Goal: Information Seeking & Learning: Learn about a topic

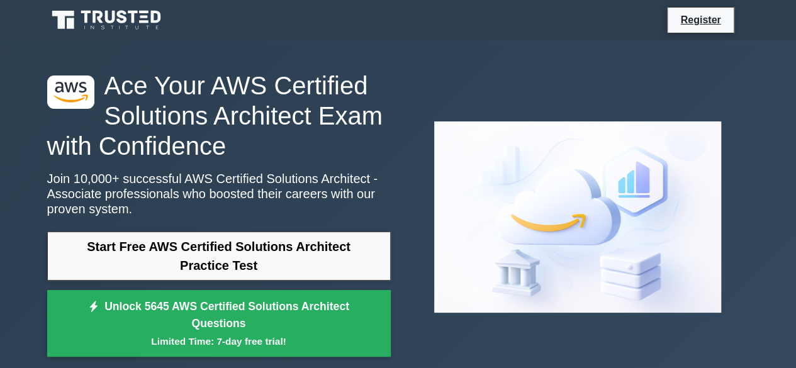
click at [174, 186] on p "Join 10,000+ successful AWS Certified Solutions Architect - Associate professio…" at bounding box center [218, 193] width 343 height 45
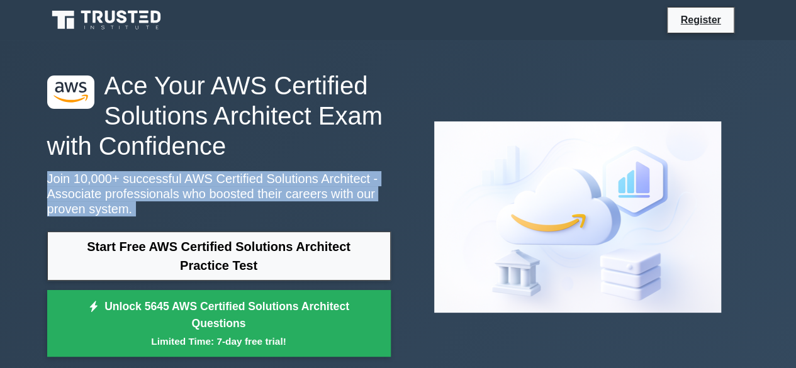
click at [174, 186] on p "Join 10,000+ successful AWS Certified Solutions Architect - Associate professio…" at bounding box center [218, 193] width 343 height 45
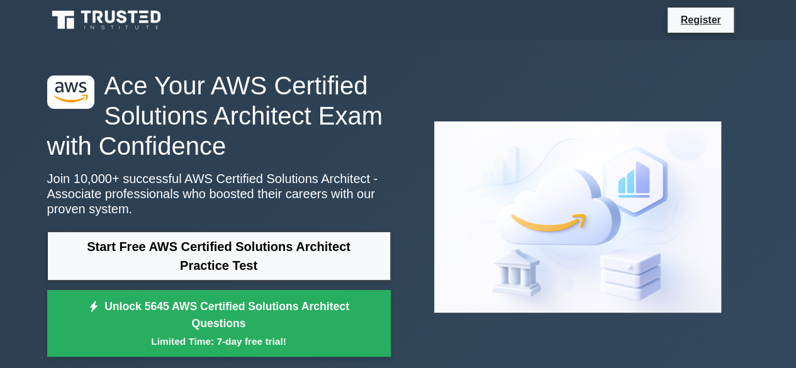
click at [162, 135] on h1 "Ace Your AWS Certified Solutions Architect Exam with Confidence" at bounding box center [218, 115] width 343 height 91
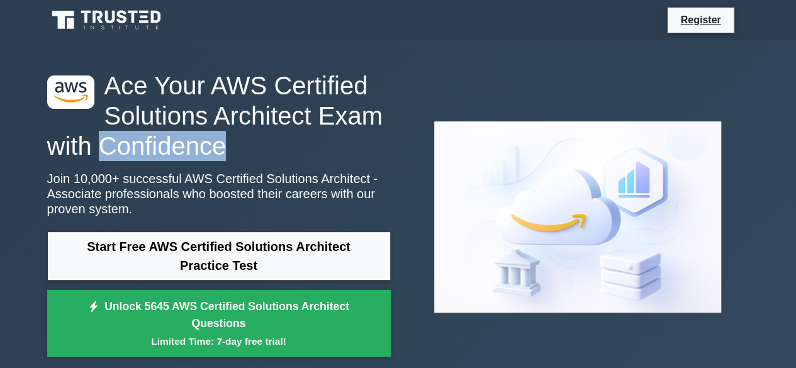
click at [162, 135] on h1 "Ace Your AWS Certified Solutions Architect Exam with Confidence" at bounding box center [218, 115] width 343 height 91
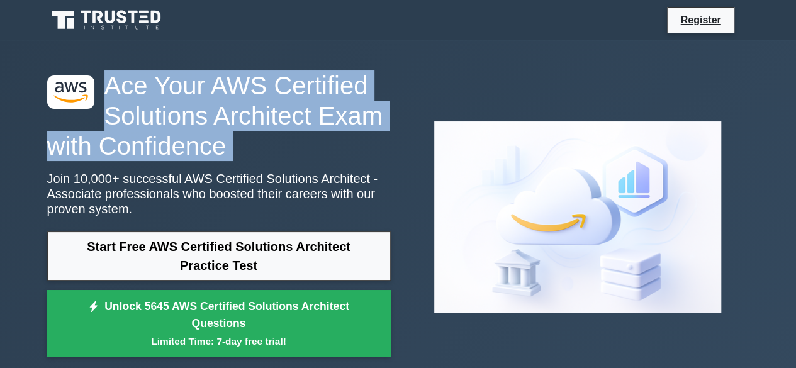
click at [162, 135] on h1 "Ace Your AWS Certified Solutions Architect Exam with Confidence" at bounding box center [218, 115] width 343 height 91
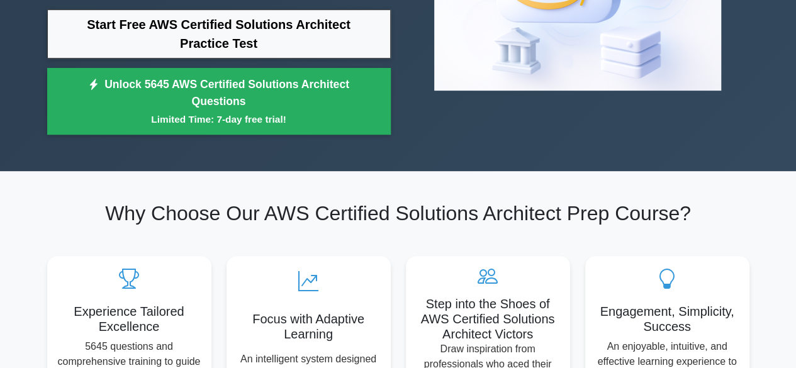
scroll to position [224, 0]
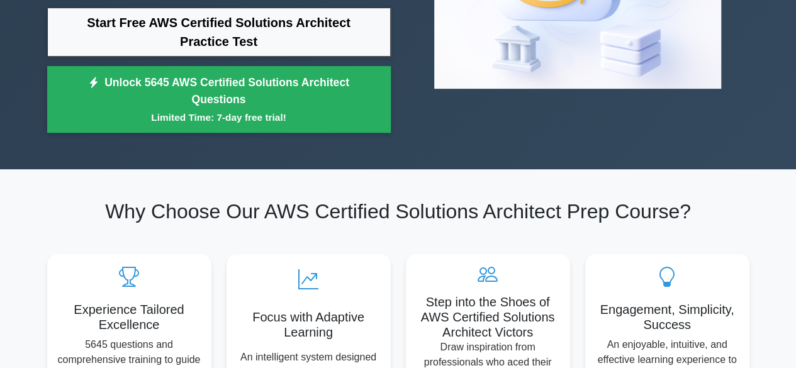
click at [243, 216] on h2 "Why Choose Our AWS Certified Solutions Architect Prep Course?" at bounding box center [398, 211] width 702 height 24
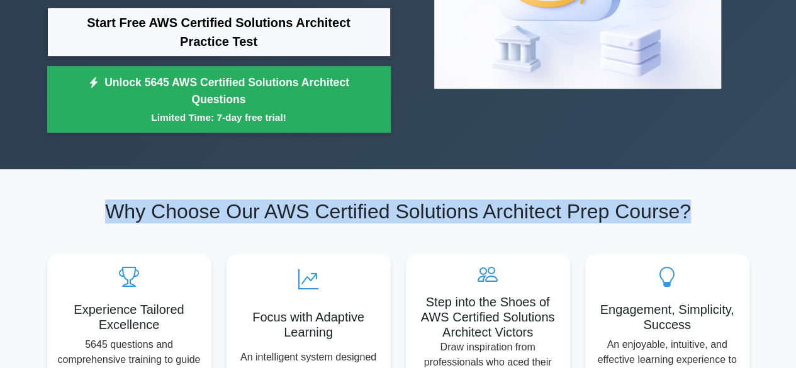
click at [243, 216] on h2 "Why Choose Our AWS Certified Solutions Architect Prep Course?" at bounding box center [398, 211] width 702 height 24
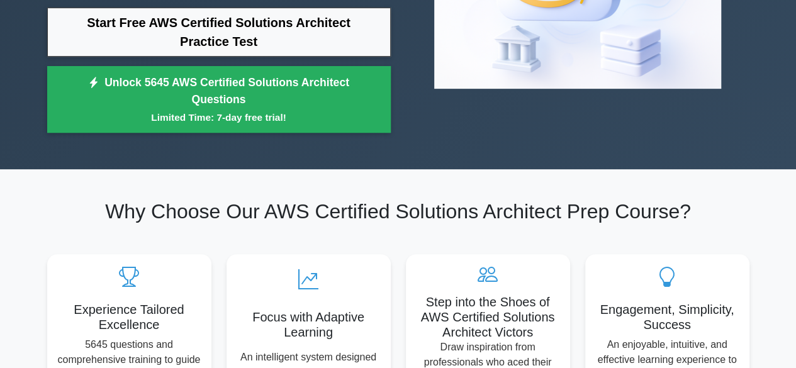
click at [243, 216] on h2 "Why Choose Our AWS Certified Solutions Architect Prep Course?" at bounding box center [398, 211] width 702 height 24
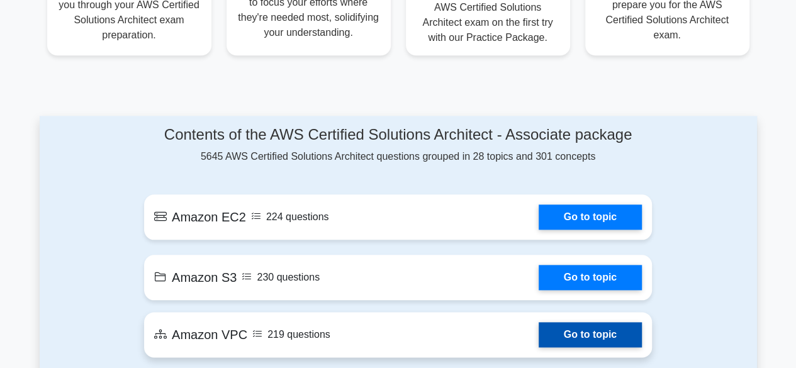
scroll to position [596, 0]
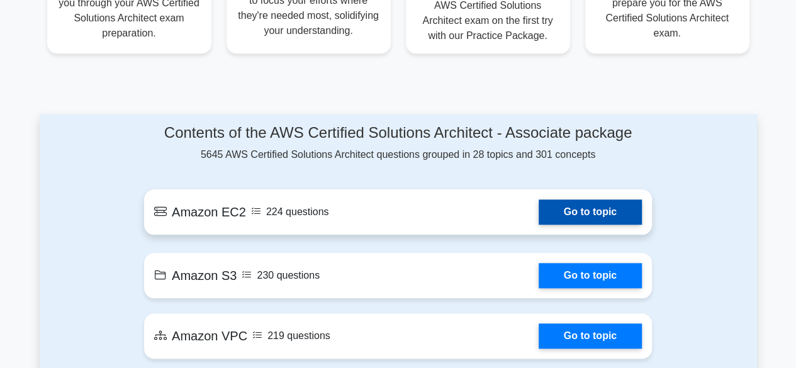
click at [587, 210] on link "Go to topic" at bounding box center [589, 211] width 103 height 25
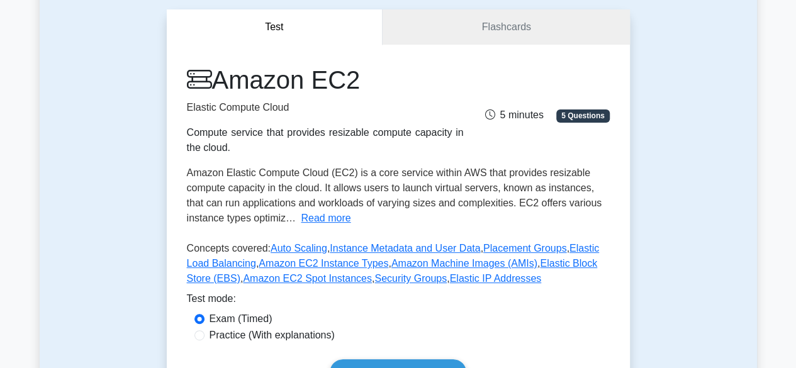
scroll to position [113, 0]
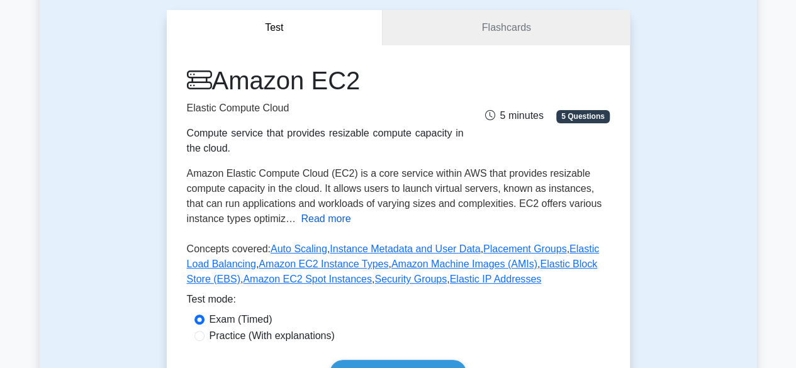
click at [313, 220] on button "Read more" at bounding box center [326, 218] width 50 height 15
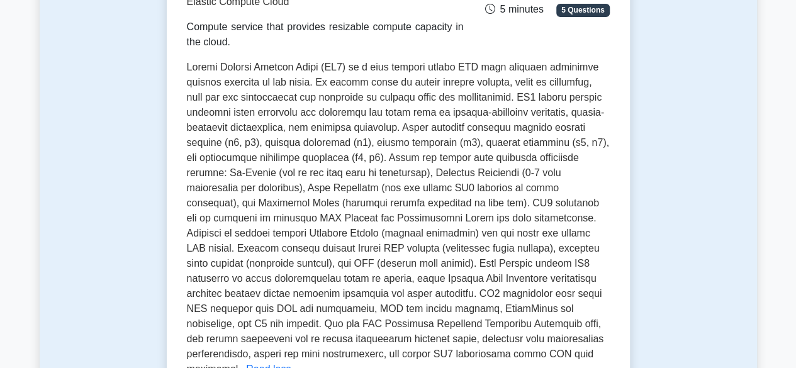
scroll to position [219, 0]
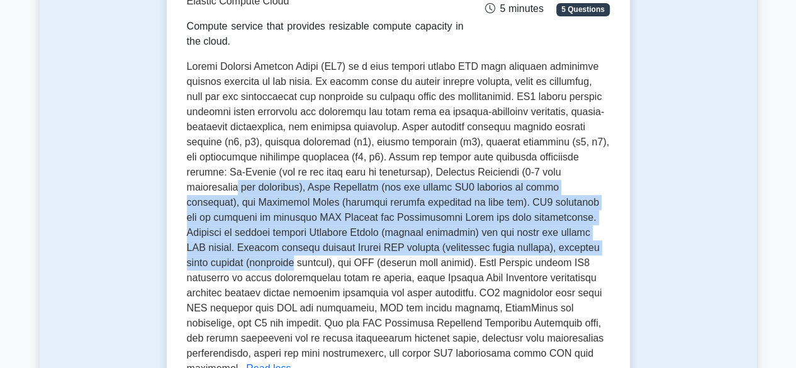
drag, startPoint x: 288, startPoint y: 189, endPoint x: 275, endPoint y: 269, distance: 80.2
click at [275, 269] on span at bounding box center [398, 217] width 422 height 313
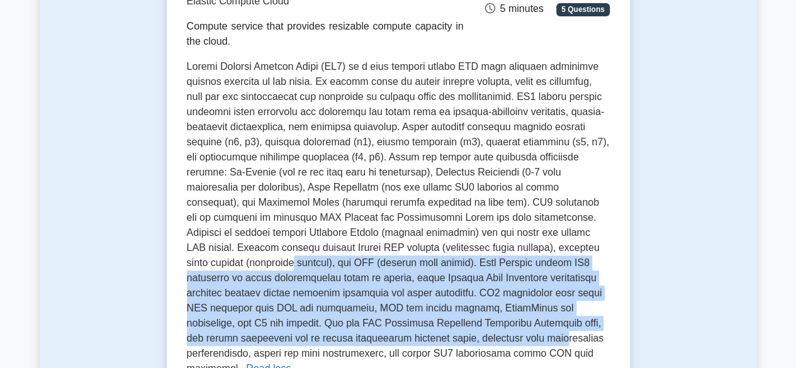
drag, startPoint x: 275, startPoint y: 269, endPoint x: 399, endPoint y: 338, distance: 141.9
click at [399, 338] on span at bounding box center [398, 217] width 422 height 313
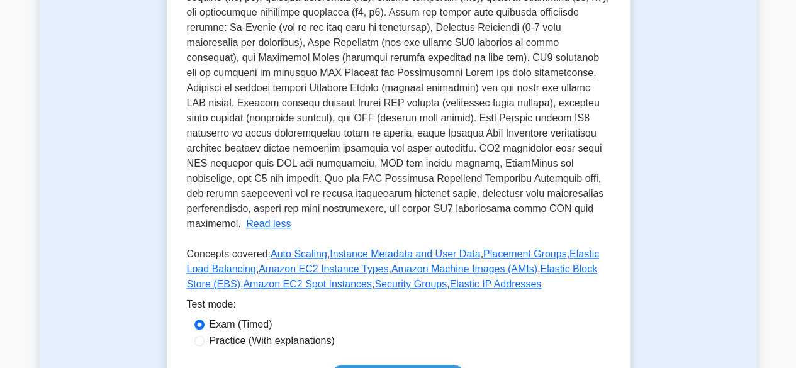
click at [355, 197] on span at bounding box center [398, 72] width 422 height 313
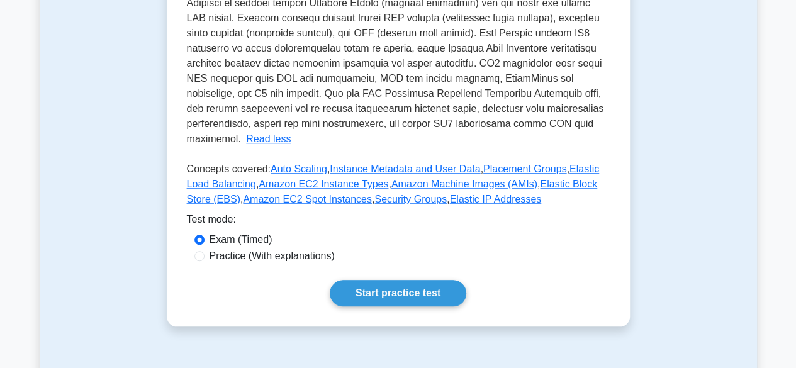
scroll to position [450, 0]
click at [291, 248] on label "Practice (With explanations)" at bounding box center [271, 255] width 125 height 15
click at [204, 250] on input "Practice (With explanations)" at bounding box center [199, 255] width 10 height 10
radio input "true"
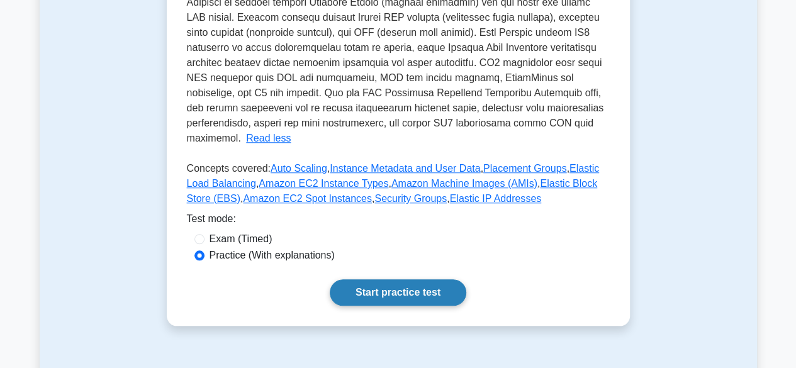
click at [400, 279] on link "Start practice test" at bounding box center [398, 292] width 136 height 26
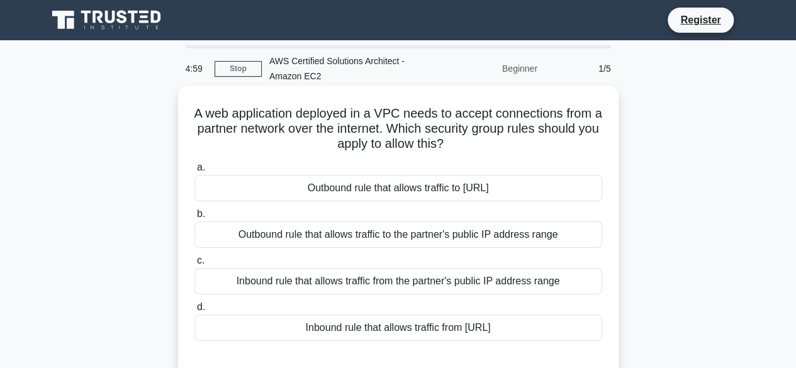
click at [435, 131] on h5 "A web application deployed in a VPC needs to accept connections from a partner …" at bounding box center [398, 129] width 410 height 47
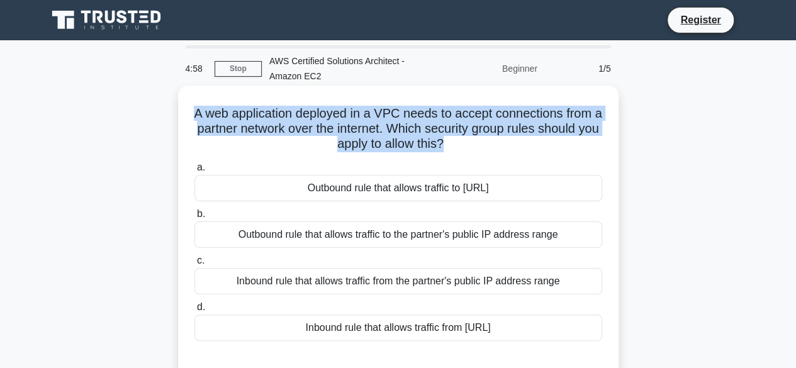
click at [435, 131] on h5 "A web application deployed in a VPC needs to accept connections from a partner …" at bounding box center [398, 129] width 410 height 47
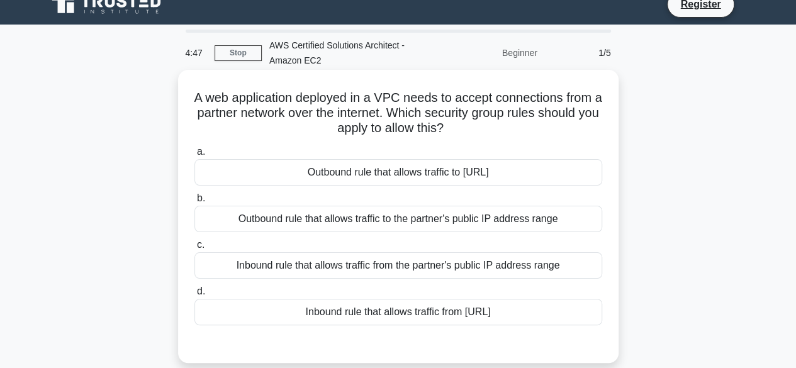
scroll to position [16, 0]
click at [395, 270] on div "Inbound rule that allows traffic from the partner's public IP address range" at bounding box center [398, 265] width 408 height 26
click at [194, 248] on input "c. Inbound rule that allows traffic from the partner's public IP address range" at bounding box center [194, 244] width 0 height 8
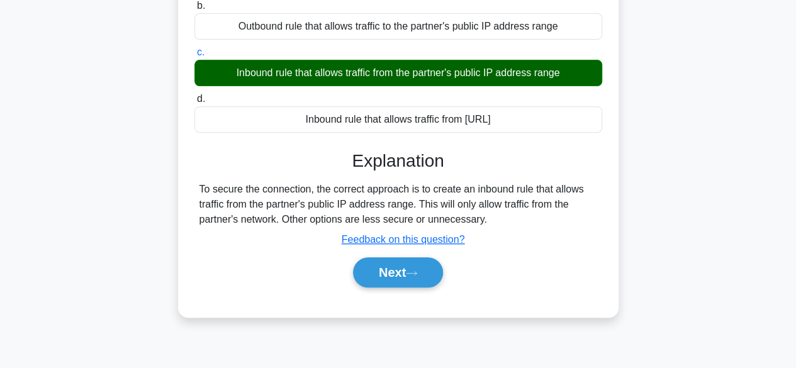
scroll to position [209, 0]
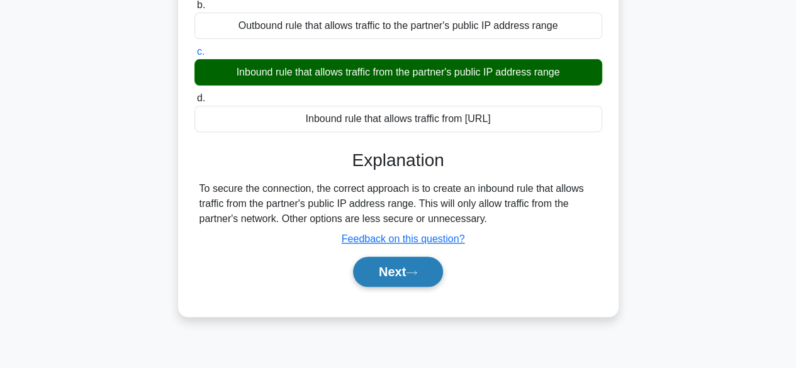
click at [403, 275] on button "Next" at bounding box center [398, 272] width 90 height 30
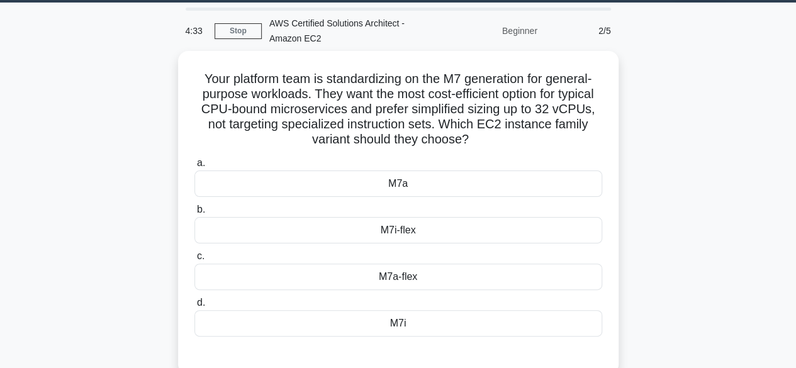
scroll to position [36, 0]
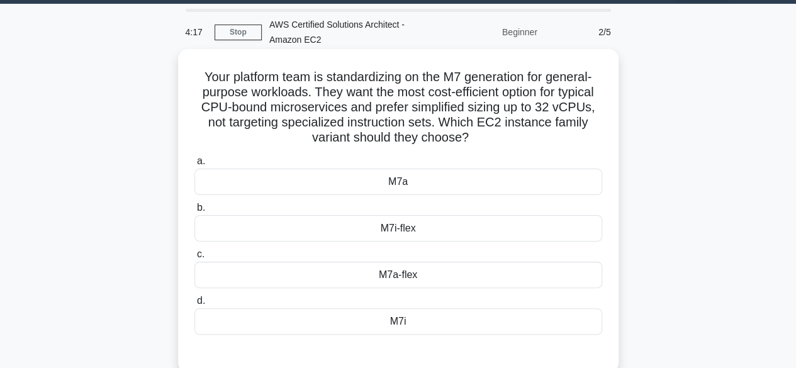
click at [409, 238] on div "M7i-flex" at bounding box center [398, 228] width 408 height 26
click at [194, 212] on input "b. M7i-flex" at bounding box center [194, 208] width 0 height 8
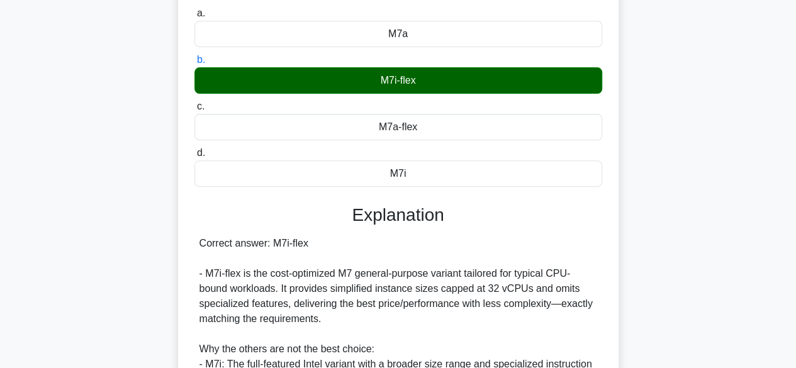
scroll to position [185, 0]
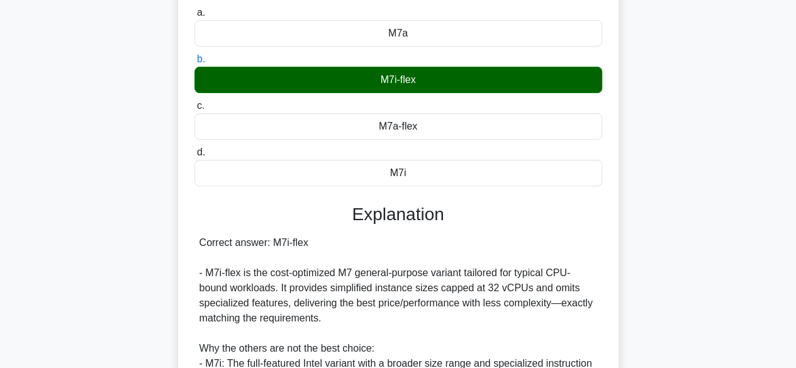
click at [351, 290] on div "Correct answer: M7i-flex - M7i-flex is the cost-optimized M7 general-purpose va…" at bounding box center [397, 333] width 397 height 196
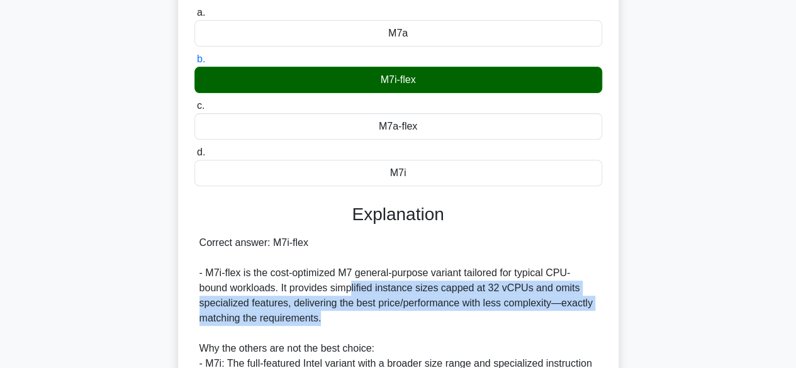
drag, startPoint x: 351, startPoint y: 290, endPoint x: 334, endPoint y: 316, distance: 31.4
click at [334, 316] on div "Correct answer: M7i-flex - M7i-flex is the cost-optimized M7 general-purpose va…" at bounding box center [397, 333] width 397 height 196
drag, startPoint x: 334, startPoint y: 316, endPoint x: 283, endPoint y: 285, distance: 59.9
click at [283, 285] on div "Correct answer: M7i-flex - M7i-flex is the cost-optimized M7 general-purpose va…" at bounding box center [397, 333] width 397 height 196
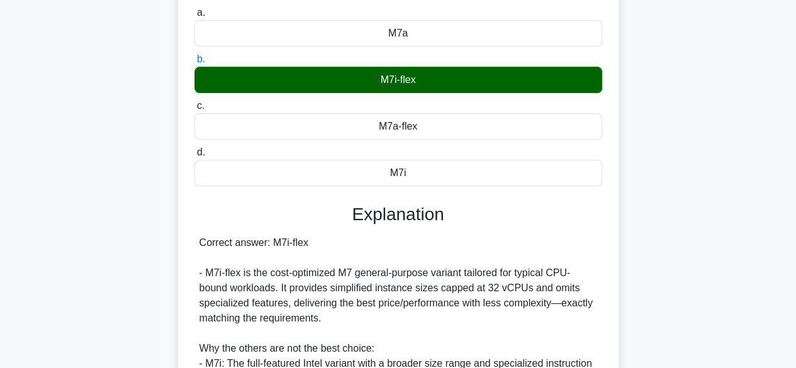
click at [279, 285] on div "Correct answer: M7i-flex - M7i-flex is the cost-optimized M7 general-purpose va…" at bounding box center [397, 333] width 397 height 196
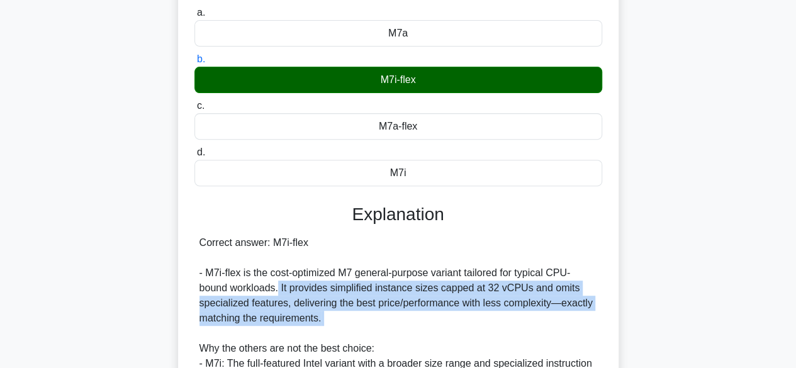
drag, startPoint x: 279, startPoint y: 285, endPoint x: 333, endPoint y: 318, distance: 62.7
click at [333, 318] on div "Correct answer: M7i-flex - M7i-flex is the cost-optimized M7 general-purpose va…" at bounding box center [397, 333] width 397 height 196
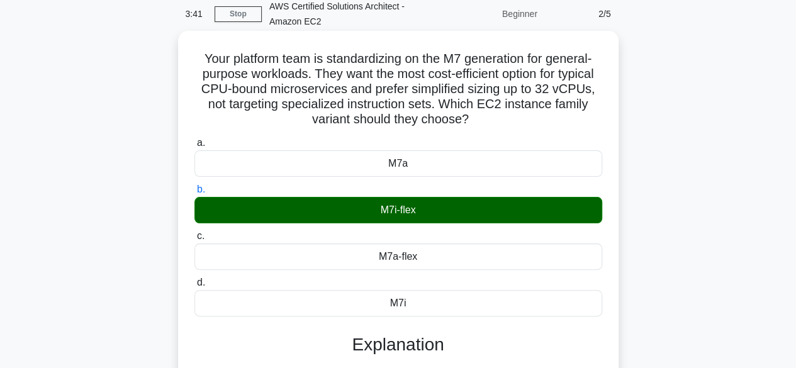
scroll to position [54, 0]
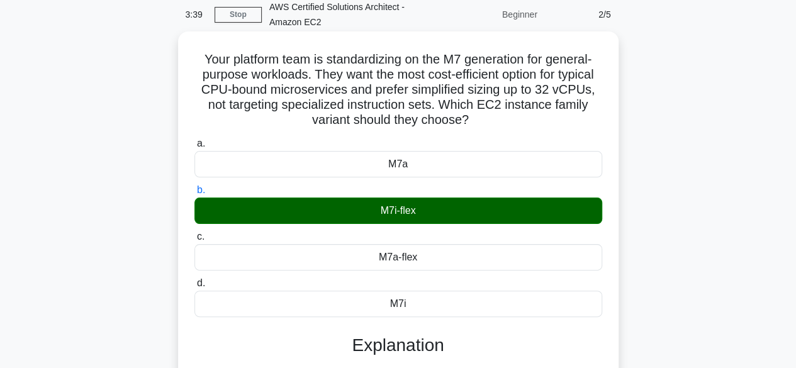
click at [379, 126] on h5 "Your platform team is standardizing on the M7 generation for general-purpose wo…" at bounding box center [398, 90] width 410 height 77
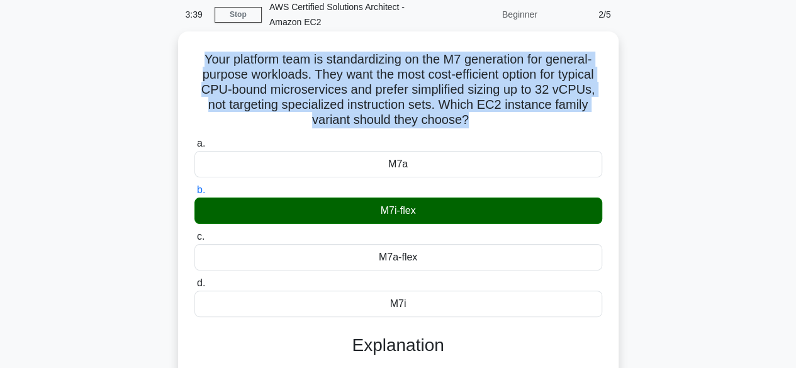
click at [379, 126] on h5 "Your platform team is standardizing on the M7 generation for general-purpose wo…" at bounding box center [398, 90] width 410 height 77
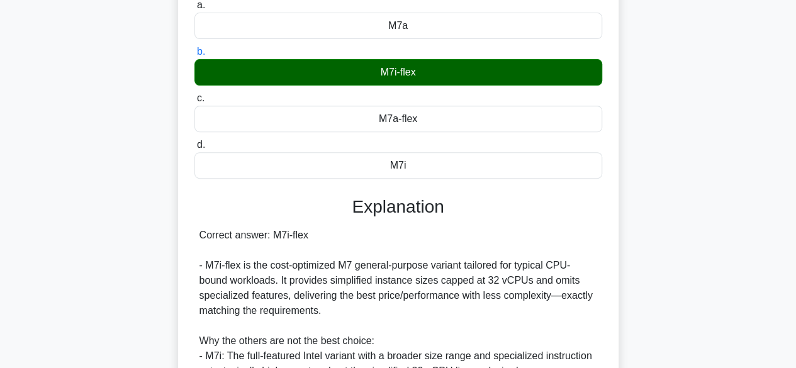
scroll to position [360, 0]
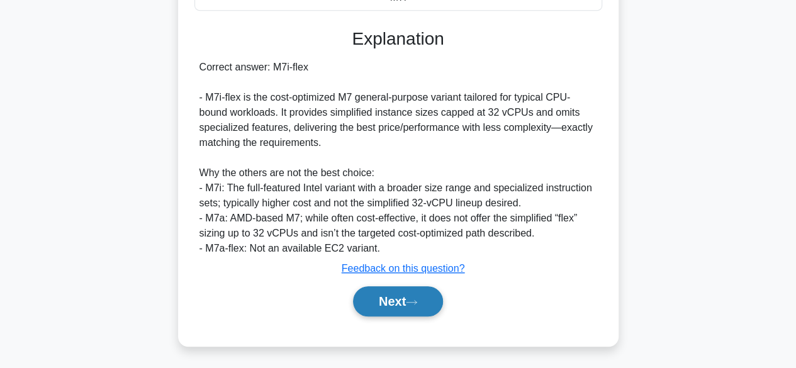
click at [391, 306] on button "Next" at bounding box center [398, 301] width 90 height 30
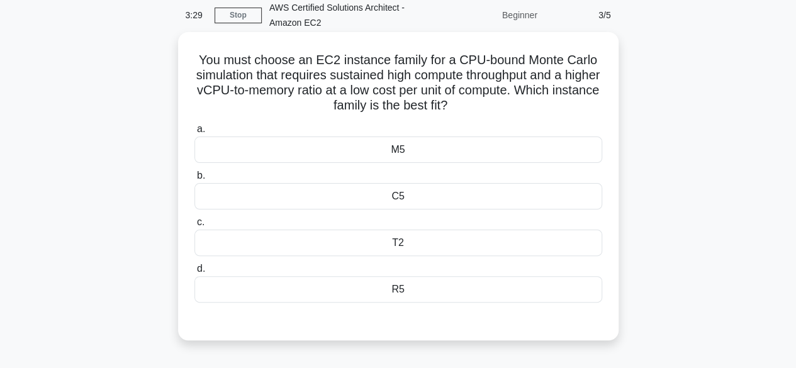
scroll to position [55, 0]
click at [357, 103] on h5 "You must choose an EC2 instance family for a CPU-bound Monte Carlo simulation t…" at bounding box center [398, 82] width 410 height 62
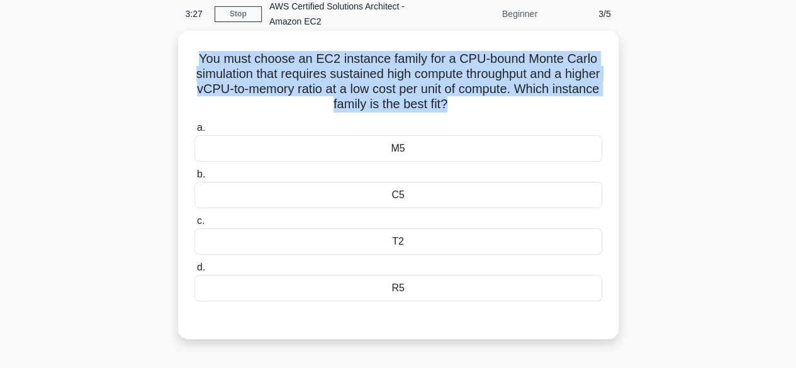
click at [357, 103] on h5 "You must choose an EC2 instance family for a CPU-bound Monte Carlo simulation t…" at bounding box center [398, 82] width 410 height 62
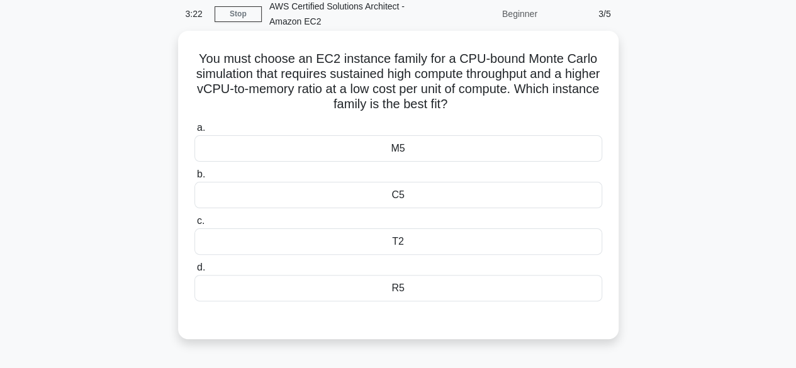
click at [404, 201] on div "C5" at bounding box center [398, 195] width 408 height 26
click at [194, 179] on input "b. C5" at bounding box center [194, 174] width 0 height 8
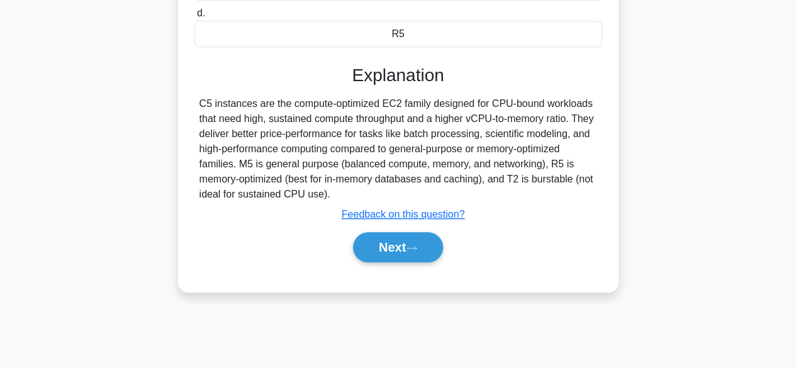
scroll to position [311, 0]
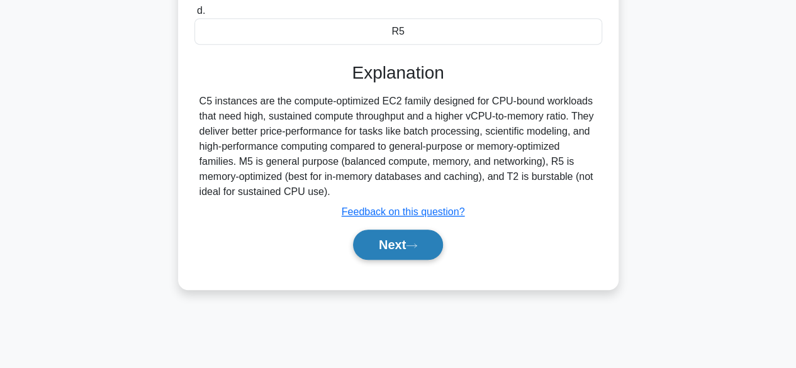
click at [384, 236] on button "Next" at bounding box center [398, 245] width 90 height 30
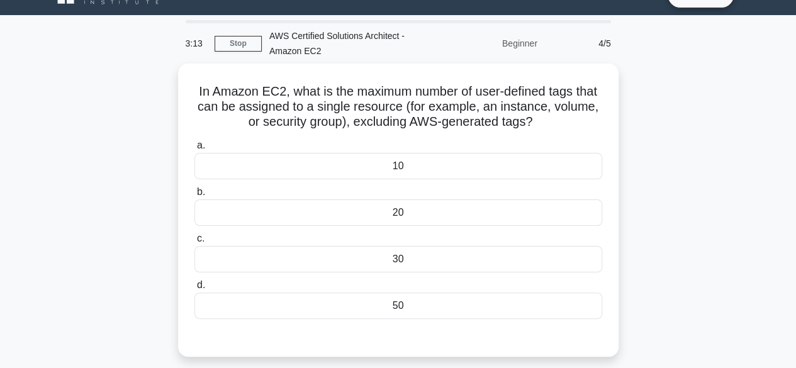
scroll to position [28, 0]
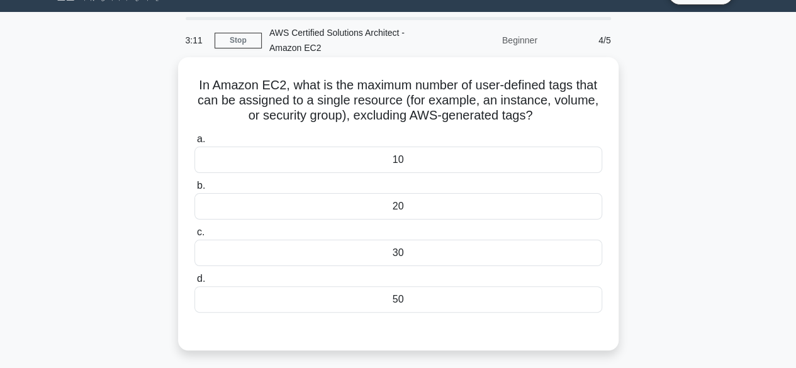
click at [396, 114] on h5 "In Amazon EC2, what is the maximum number of user-defined tags that can be assi…" at bounding box center [398, 100] width 410 height 47
click at [427, 206] on div "20" at bounding box center [398, 206] width 408 height 26
click at [194, 190] on input "b. 20" at bounding box center [194, 186] width 0 height 8
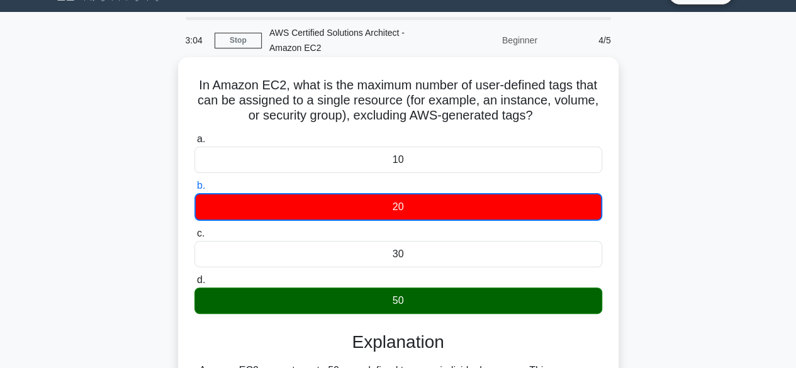
click at [403, 297] on div "50" at bounding box center [398, 300] width 408 height 26
click at [194, 284] on input "d. 50" at bounding box center [194, 280] width 0 height 8
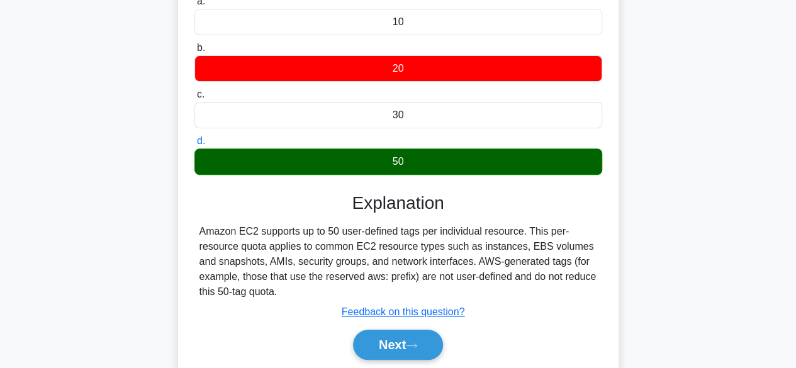
scroll to position [172, 0]
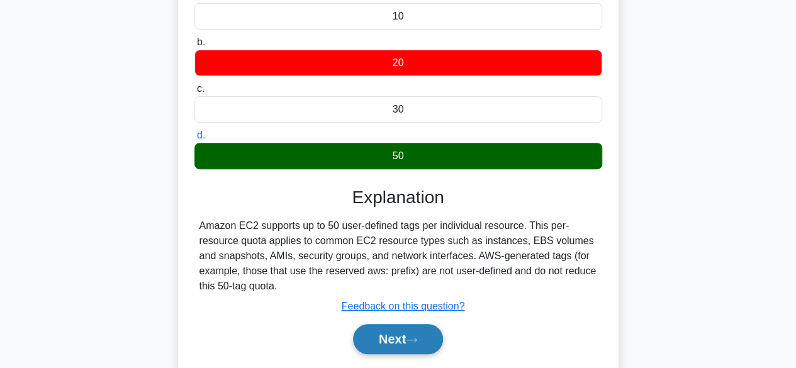
click at [401, 334] on button "Next" at bounding box center [398, 339] width 90 height 30
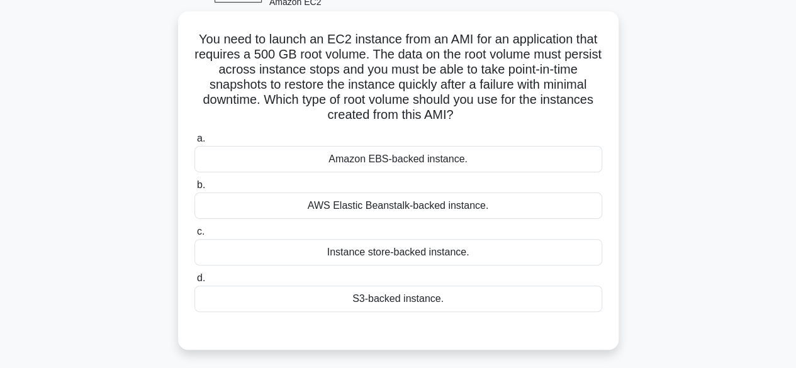
scroll to position [72, 0]
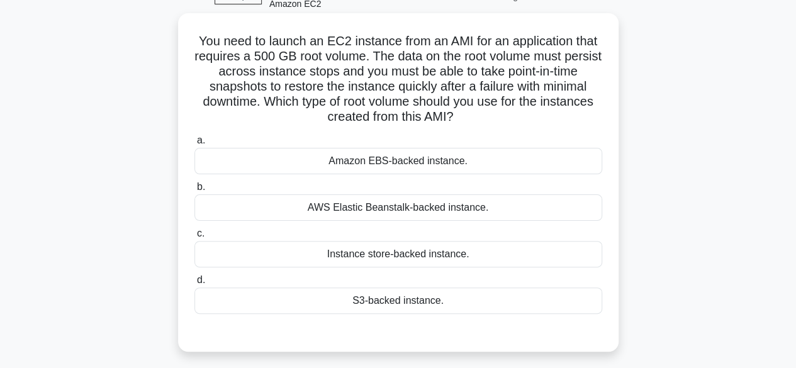
click at [326, 89] on h5 "You need to launch an EC2 instance from an AMI for an application that requires…" at bounding box center [398, 79] width 410 height 92
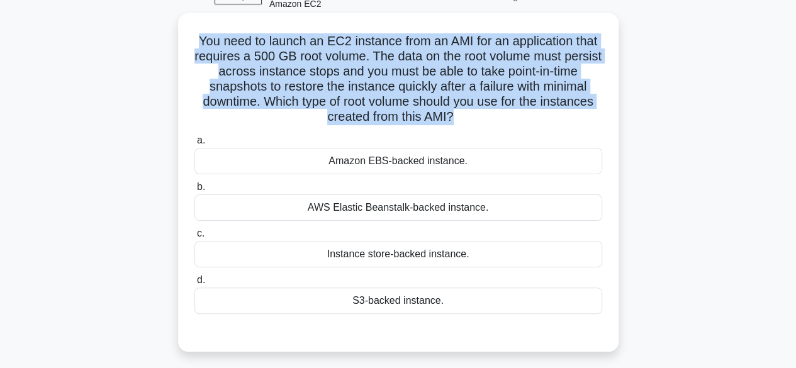
click at [326, 89] on h5 "You need to launch an EC2 instance from an AMI for an application that requires…" at bounding box center [398, 79] width 410 height 92
drag, startPoint x: 318, startPoint y: 89, endPoint x: 484, endPoint y: 124, distance: 169.7
click at [484, 124] on h5 "You need to launch an EC2 instance from an AMI for an application that requires…" at bounding box center [398, 79] width 410 height 92
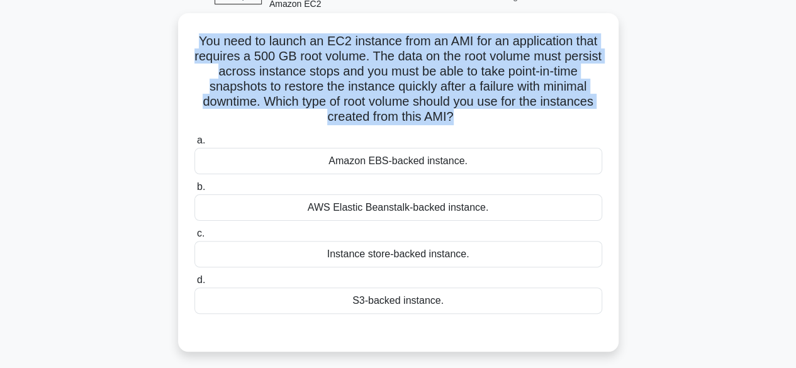
drag, startPoint x: 484, startPoint y: 124, endPoint x: 403, endPoint y: 101, distance: 84.2
click at [403, 101] on h5 "You need to launch an EC2 instance from an AMI for an application that requires…" at bounding box center [398, 79] width 410 height 92
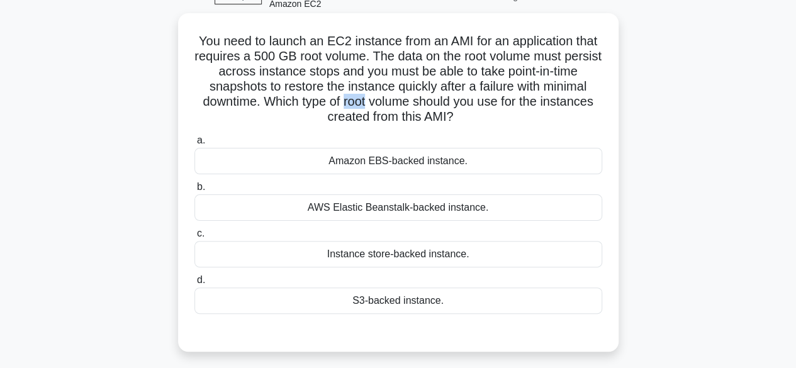
click at [403, 101] on h5 "You need to launch an EC2 instance from an AMI for an application that requires…" at bounding box center [398, 79] width 410 height 92
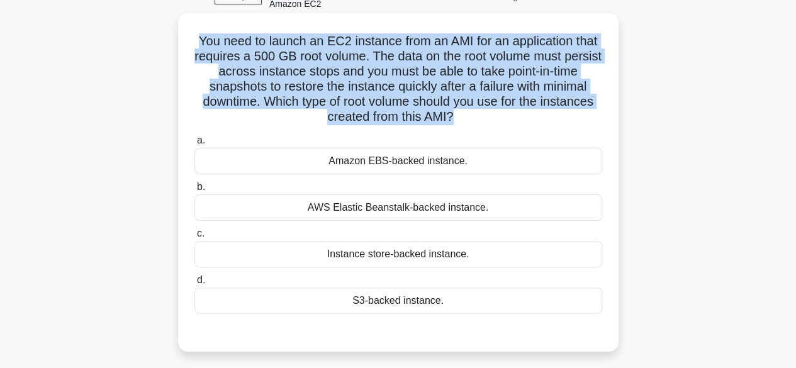
click at [403, 101] on h5 "You need to launch an EC2 instance from an AMI for an application that requires…" at bounding box center [398, 79] width 410 height 92
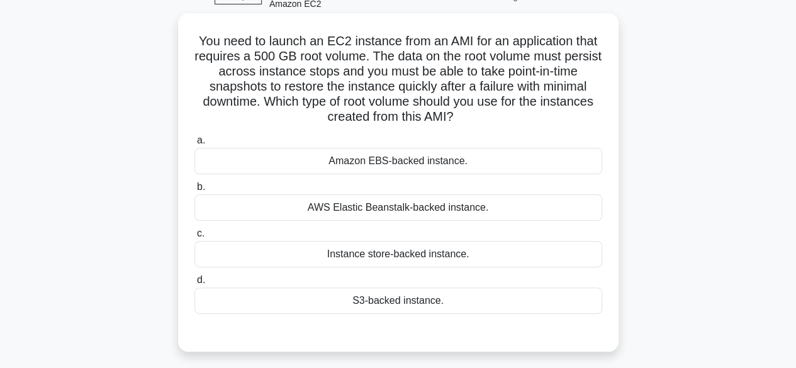
click at [409, 169] on div "Amazon EBS-backed instance." at bounding box center [398, 161] width 408 height 26
click at [194, 145] on input "a. Amazon EBS-backed instance." at bounding box center [194, 140] width 0 height 8
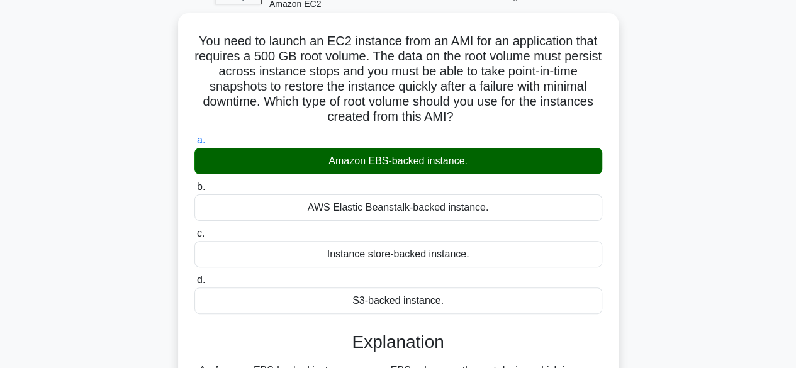
scroll to position [311, 0]
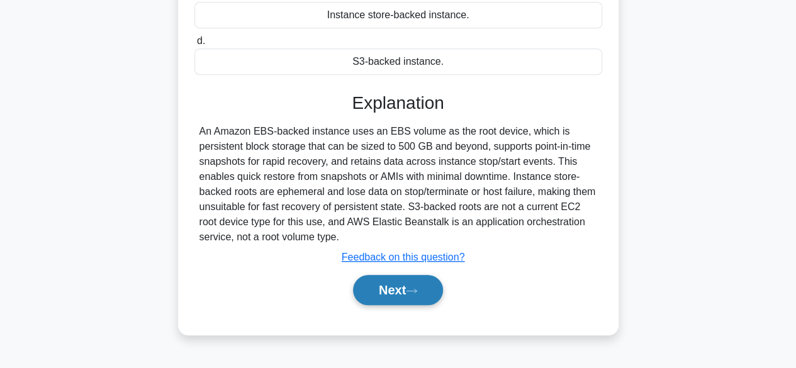
click at [400, 299] on button "Next" at bounding box center [398, 290] width 90 height 30
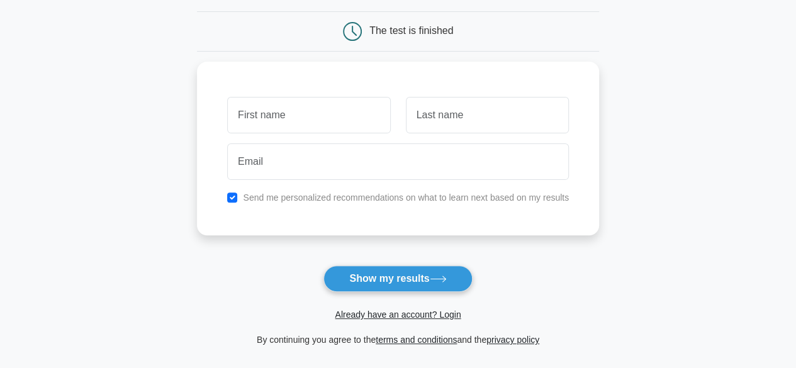
scroll to position [121, 0]
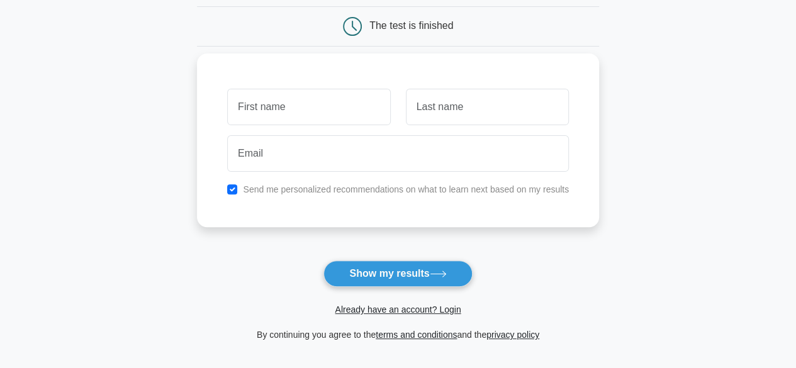
click at [277, 113] on input "text" at bounding box center [308, 107] width 163 height 36
click at [462, 114] on input "text" at bounding box center [487, 107] width 163 height 36
click at [396, 106] on div at bounding box center [308, 107] width 178 height 47
